Goal: Transaction & Acquisition: Book appointment/travel/reservation

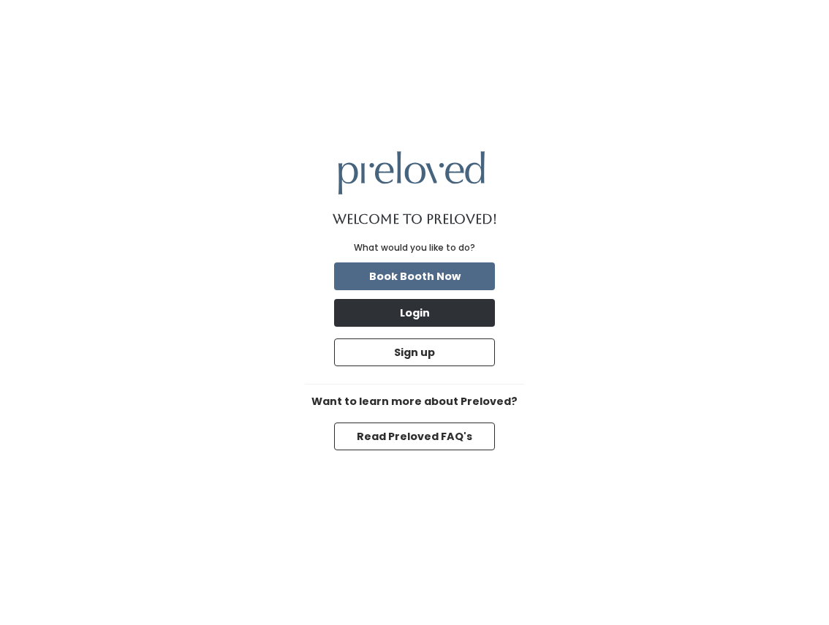
click at [421, 309] on button "Login" at bounding box center [414, 313] width 161 height 28
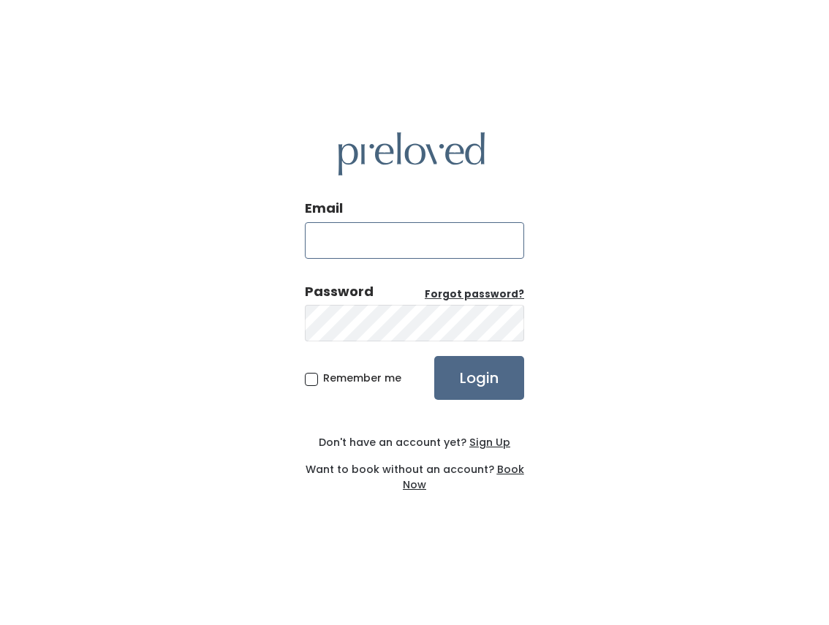
type input "kelsiebowler@gmail.com"
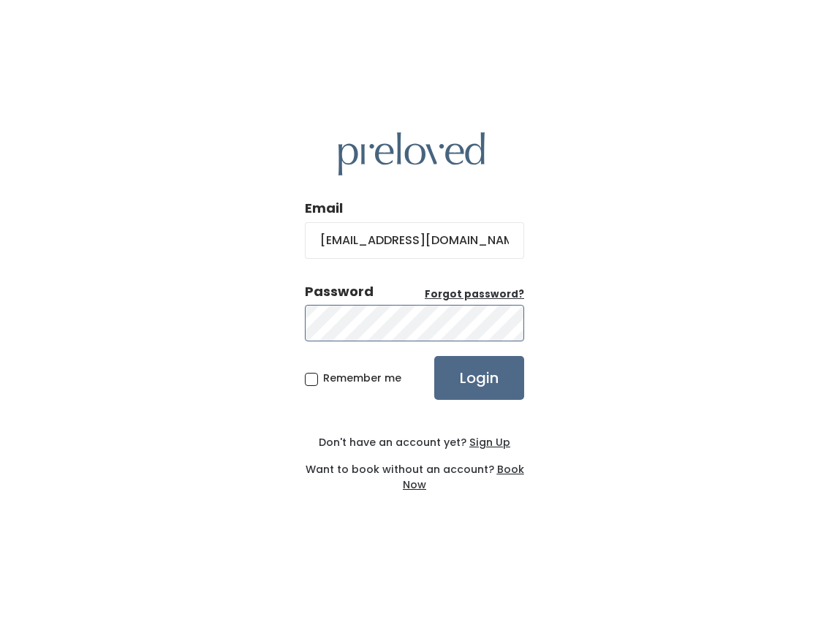
click at [479, 377] on input "Login" at bounding box center [479, 378] width 90 height 44
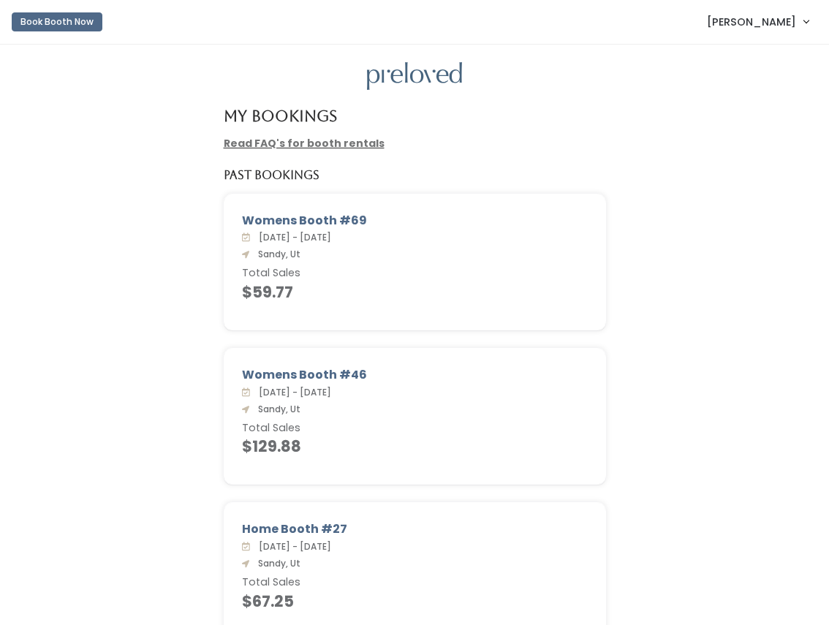
click at [29, 18] on button "Book Booth Now" at bounding box center [57, 21] width 91 height 19
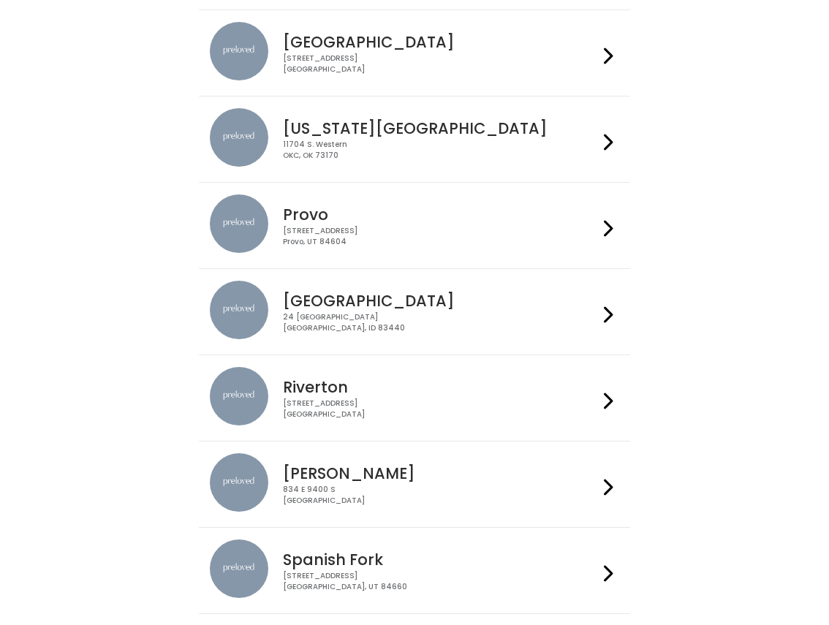
scroll to position [312, 0]
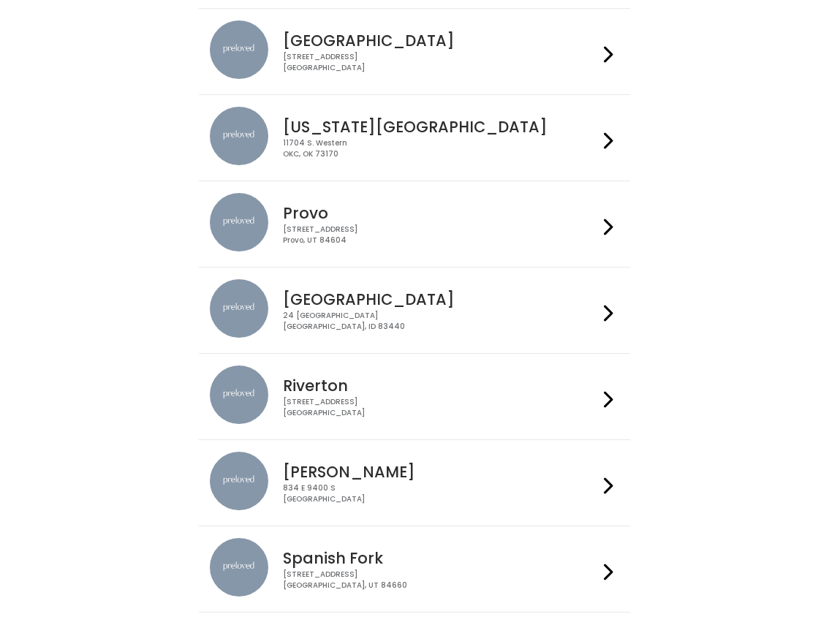
click at [328, 494] on div "834 E 9400 S Sandy, UT 84049" at bounding box center [440, 493] width 314 height 21
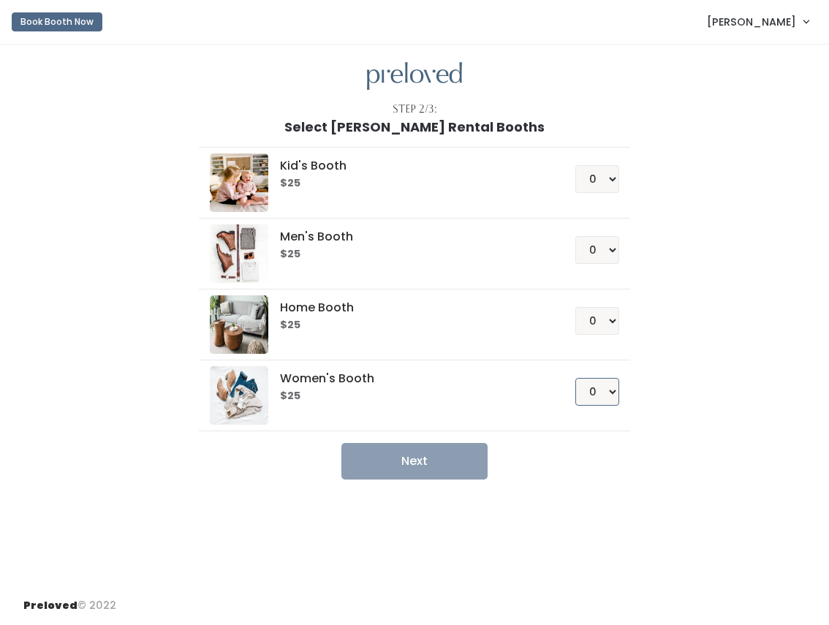
select select "1"
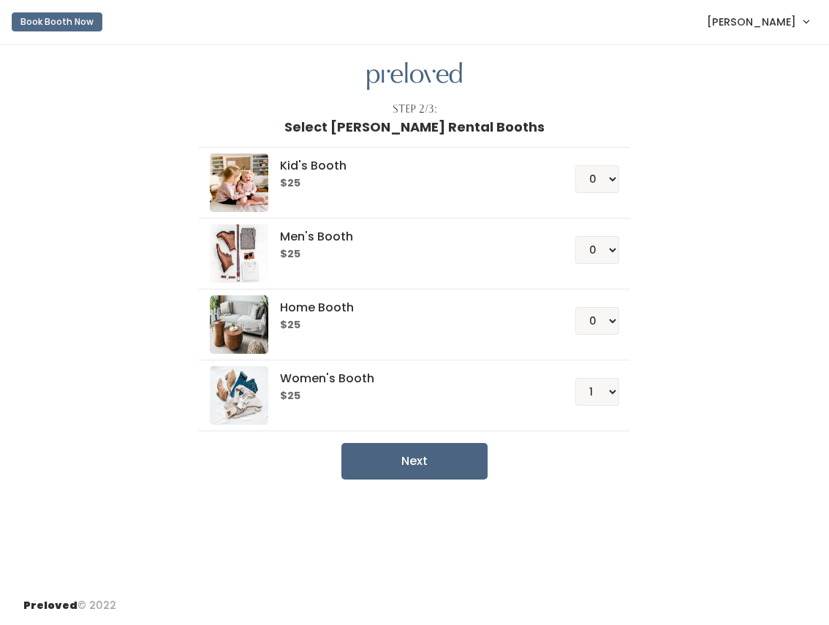
click at [437, 460] on button "Next" at bounding box center [415, 461] width 146 height 37
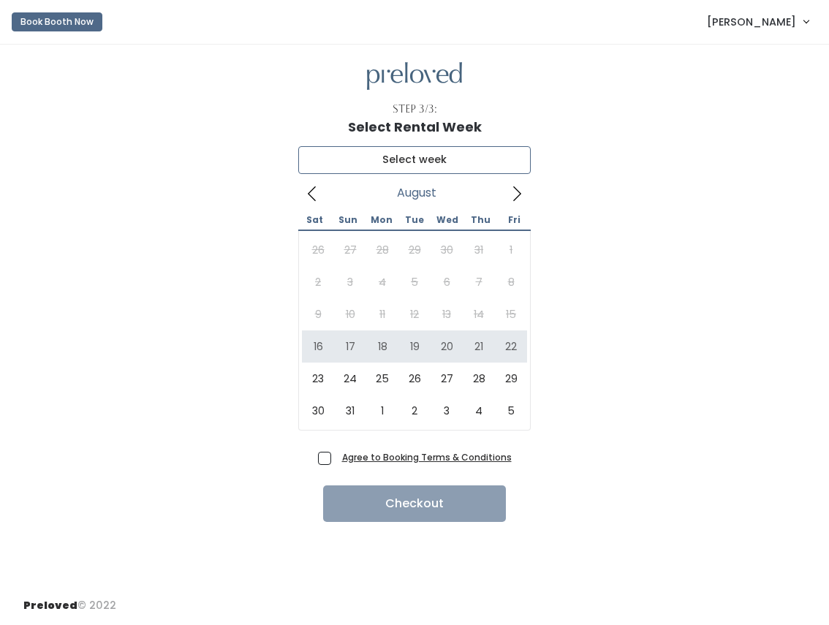
type input "August 16 to August 22"
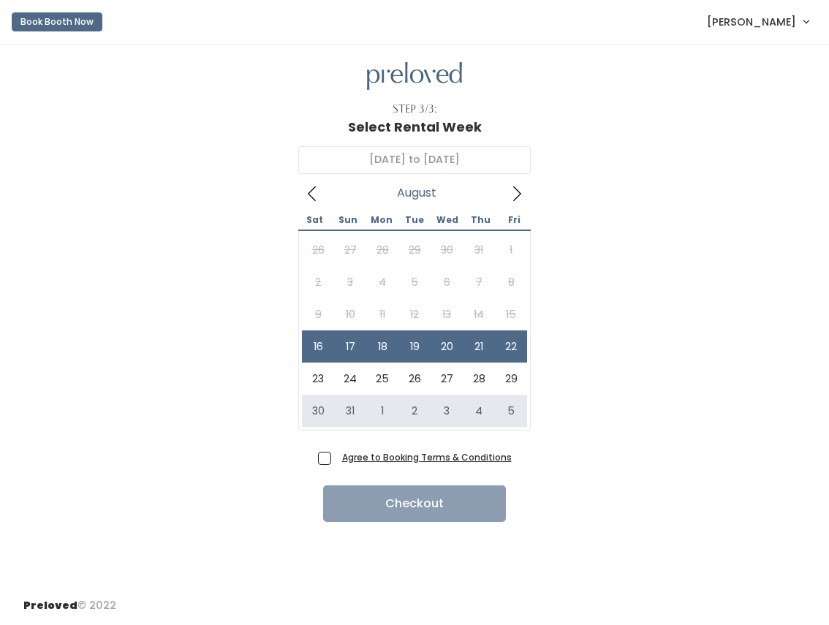
click at [336, 460] on span "Agree to Booking Terms & Conditions" at bounding box center [424, 457] width 176 height 15
click at [336, 459] on input "Agree to Booking Terms & Conditions" at bounding box center [341, 455] width 10 height 10
checkbox input "true"
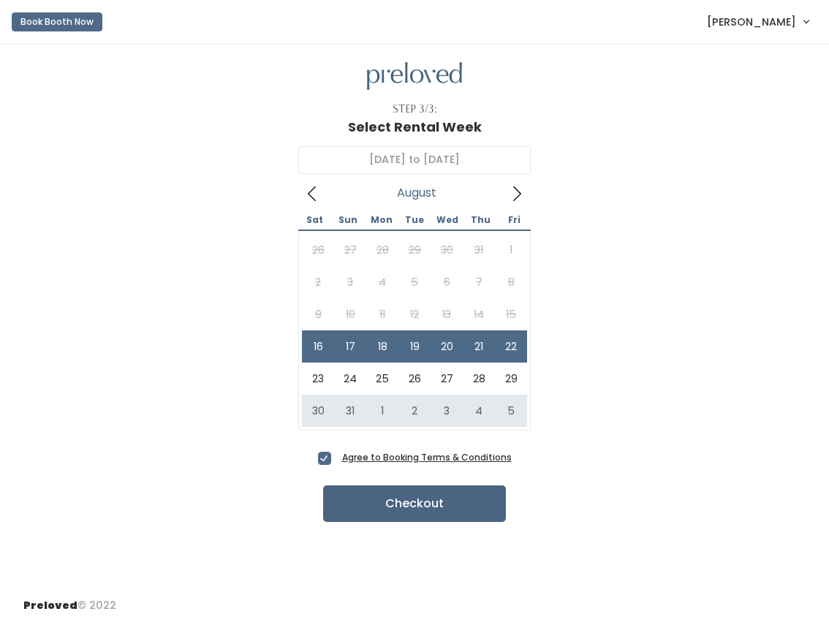
click at [366, 508] on button "Checkout" at bounding box center [414, 504] width 183 height 37
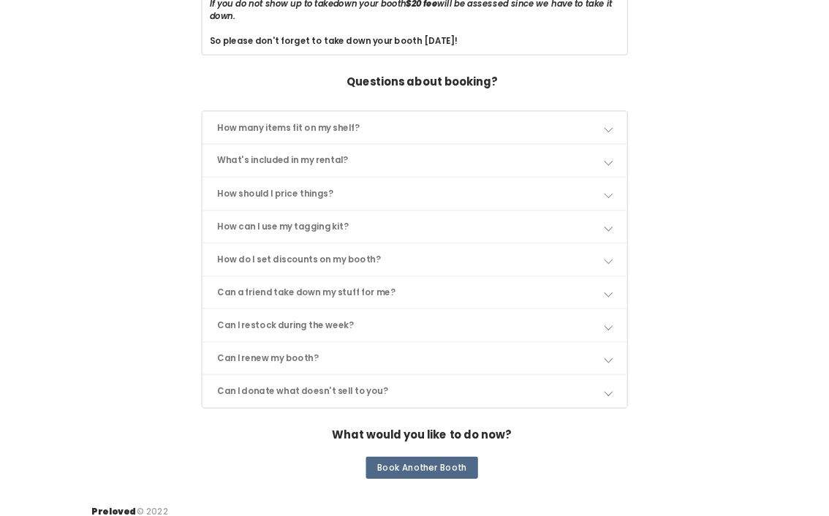
scroll to position [589, 0]
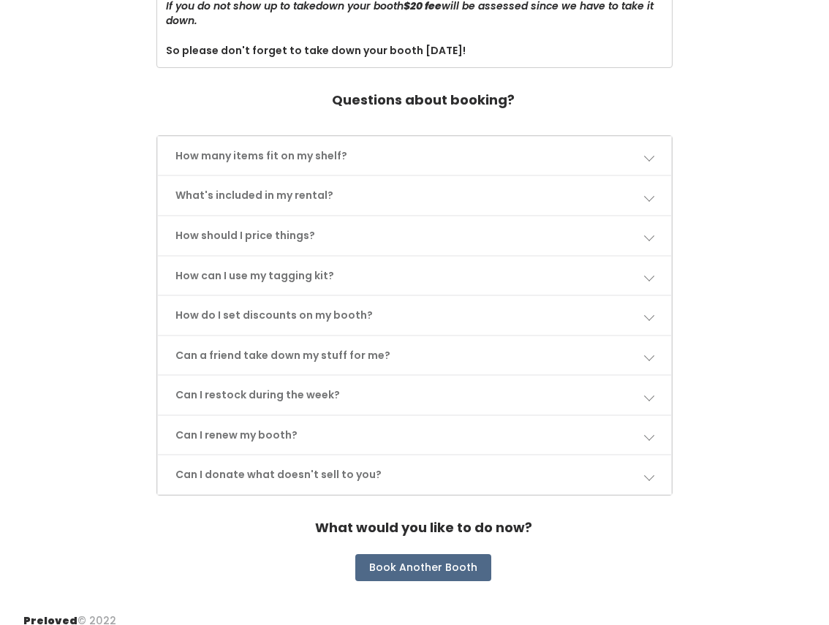
click at [279, 225] on link "How should I price things?" at bounding box center [414, 235] width 513 height 39
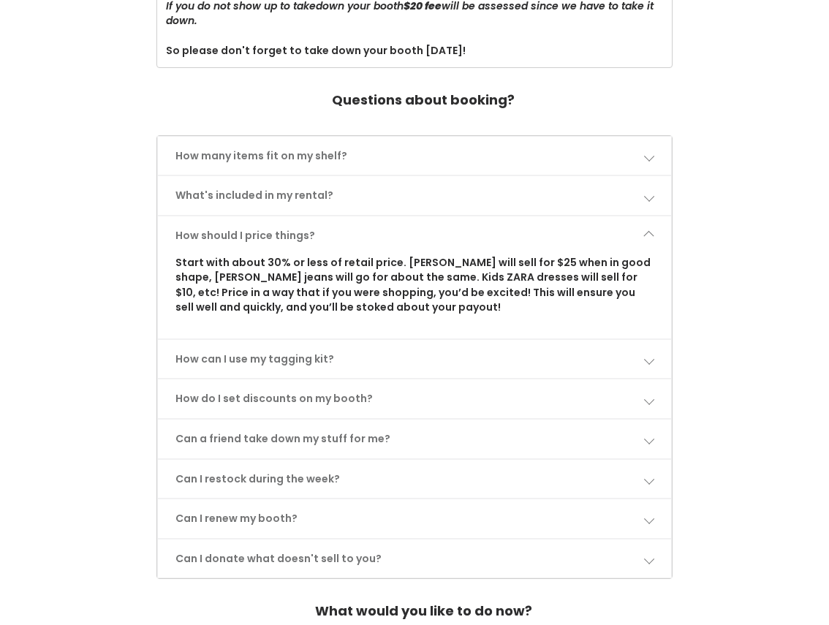
click at [279, 225] on link "How should I price things?" at bounding box center [414, 235] width 513 height 39
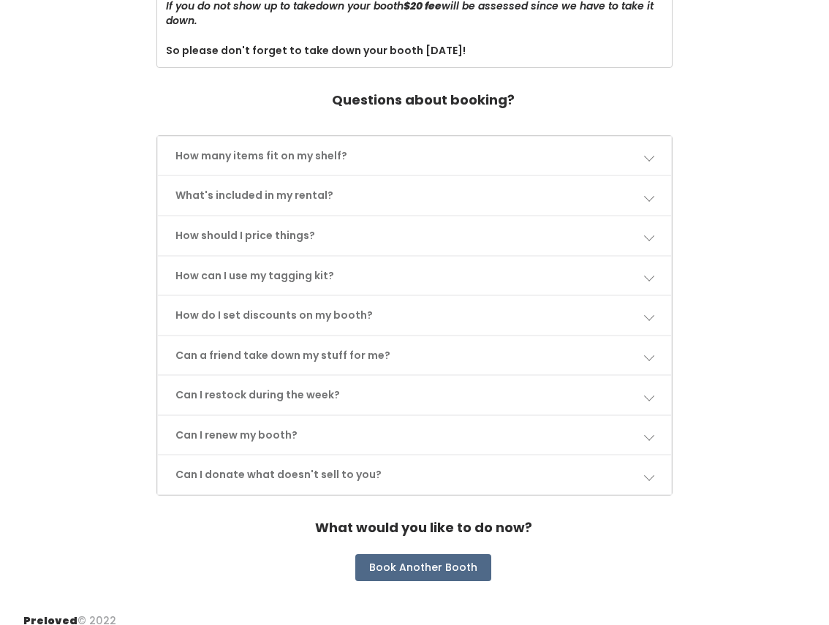
click at [277, 265] on link "How can I use my tagging kit?" at bounding box center [414, 276] width 513 height 39
